Goal: Entertainment & Leisure: Consume media (video, audio)

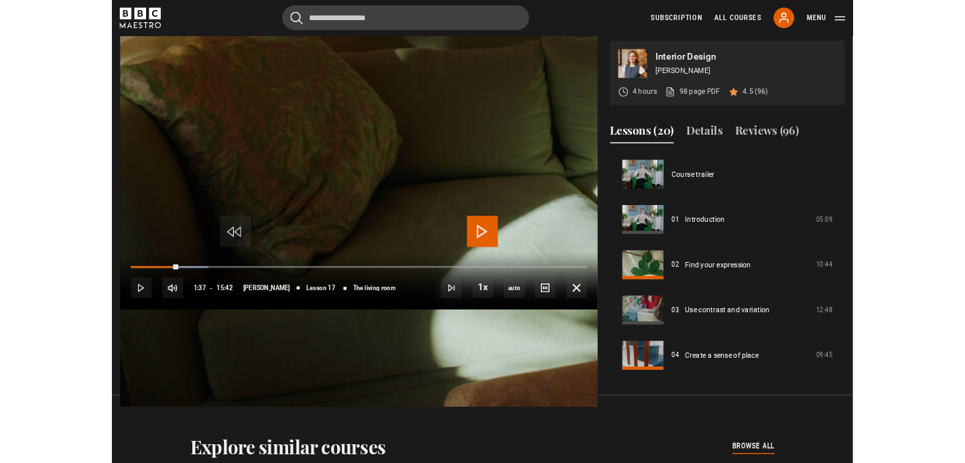
scroll to position [949, 0]
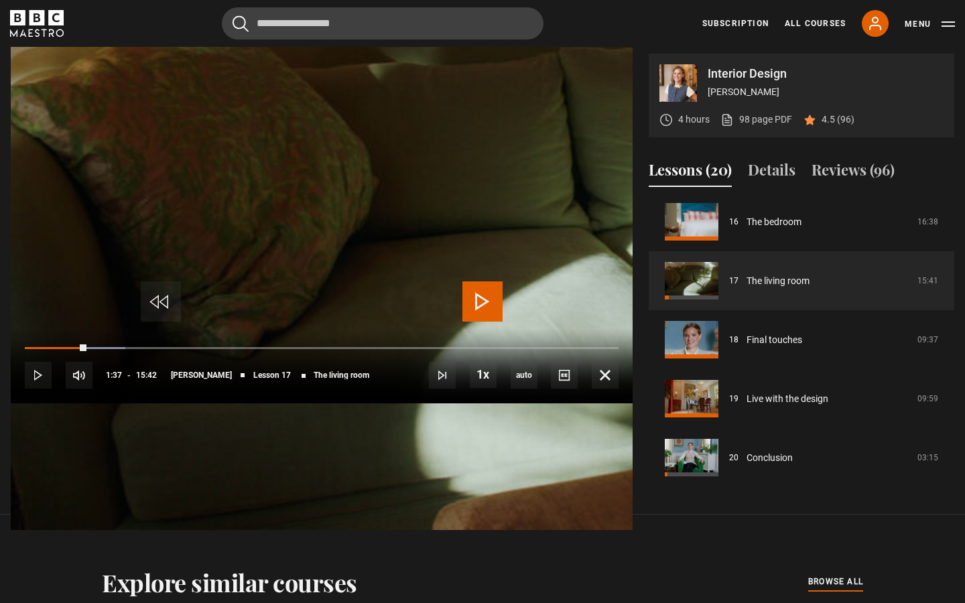
click at [484, 295] on span "Video Player" at bounding box center [482, 301] width 40 height 40
click at [214, 350] on div "Loaded : 29.72% 03:22 03:22" at bounding box center [322, 348] width 594 height 4
click at [283, 350] on div "Loaded : 36.62% 04:30 04:30" at bounding box center [322, 348] width 594 height 4
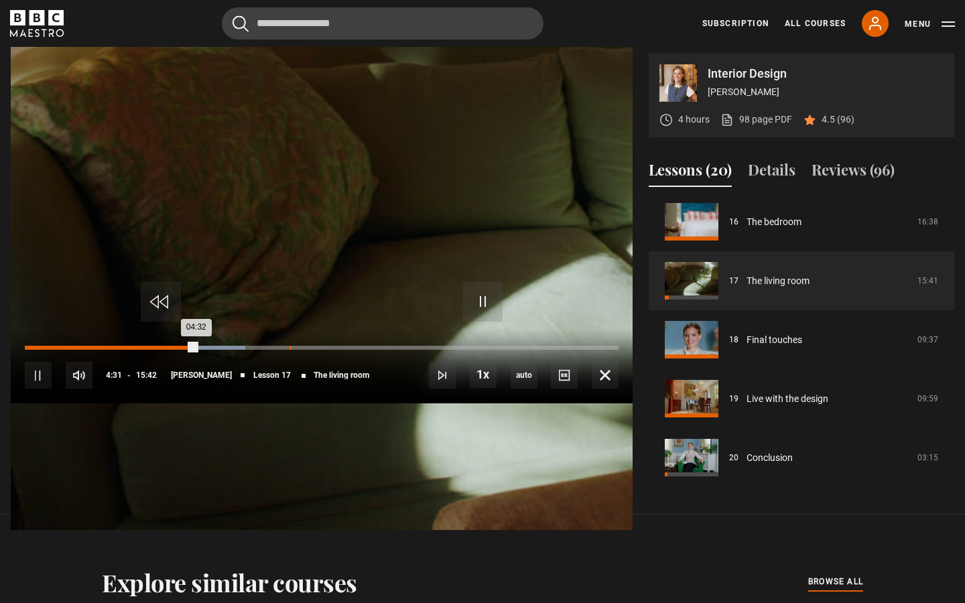
click at [275, 350] on div "Loaded : 37.15% 04:26 04:32" at bounding box center [322, 348] width 594 height 4
click at [190, 350] on div "04:22" at bounding box center [107, 348] width 165 height 4
click at [190, 350] on div "04:23" at bounding box center [107, 348] width 165 height 4
click at [255, 350] on div "Loaded : 32.38% 04:03 04:17" at bounding box center [322, 348] width 594 height 4
click at [373, 352] on video "Video Player" at bounding box center [322, 228] width 622 height 603
